Goal: Participate in discussion

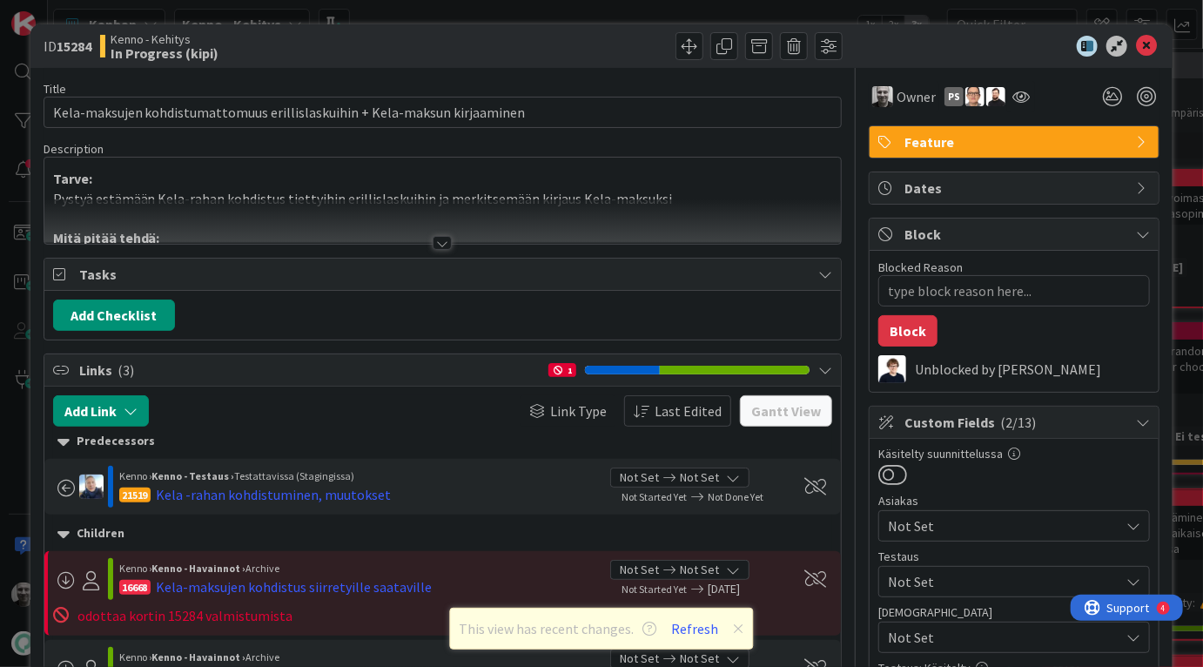
type textarea "x"
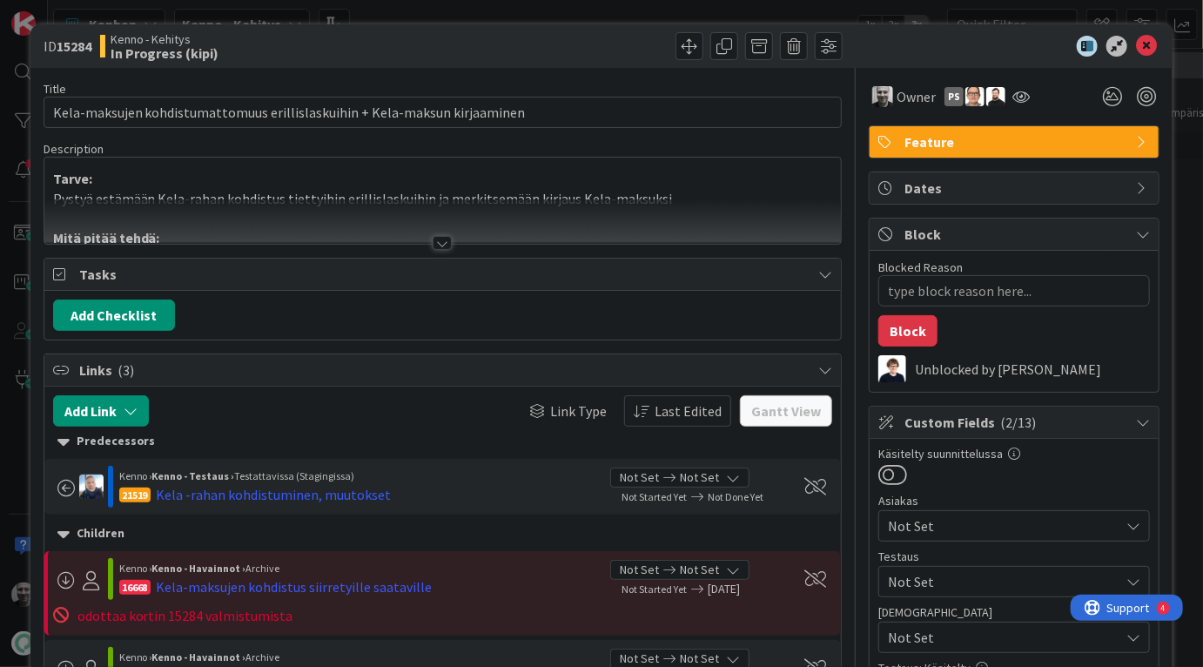
type textarea "x"
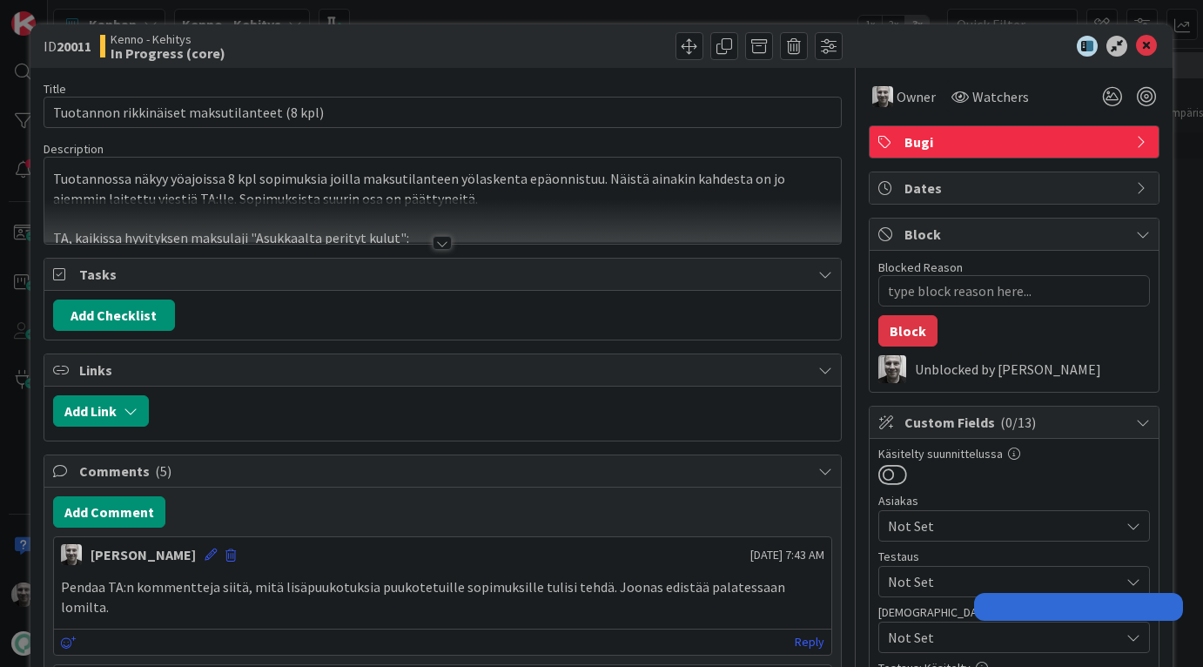
type textarea "x"
